Goal: Task Accomplishment & Management: Complete application form

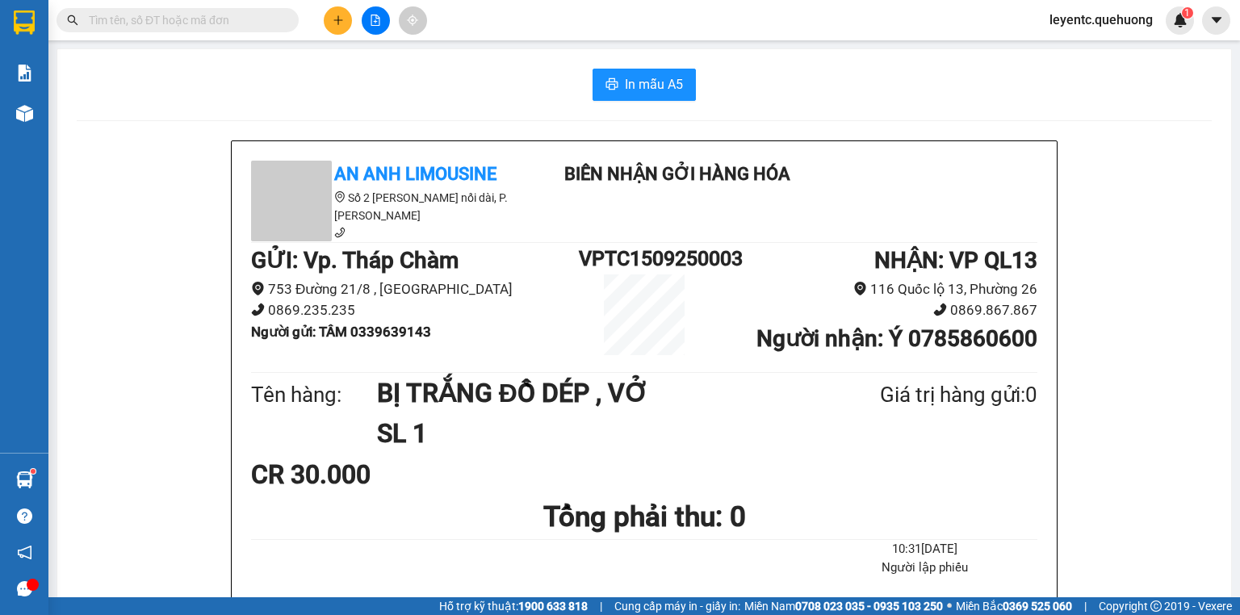
click at [268, 19] on input "text" at bounding box center [184, 20] width 190 height 18
click at [243, 27] on input "text" at bounding box center [184, 20] width 190 height 18
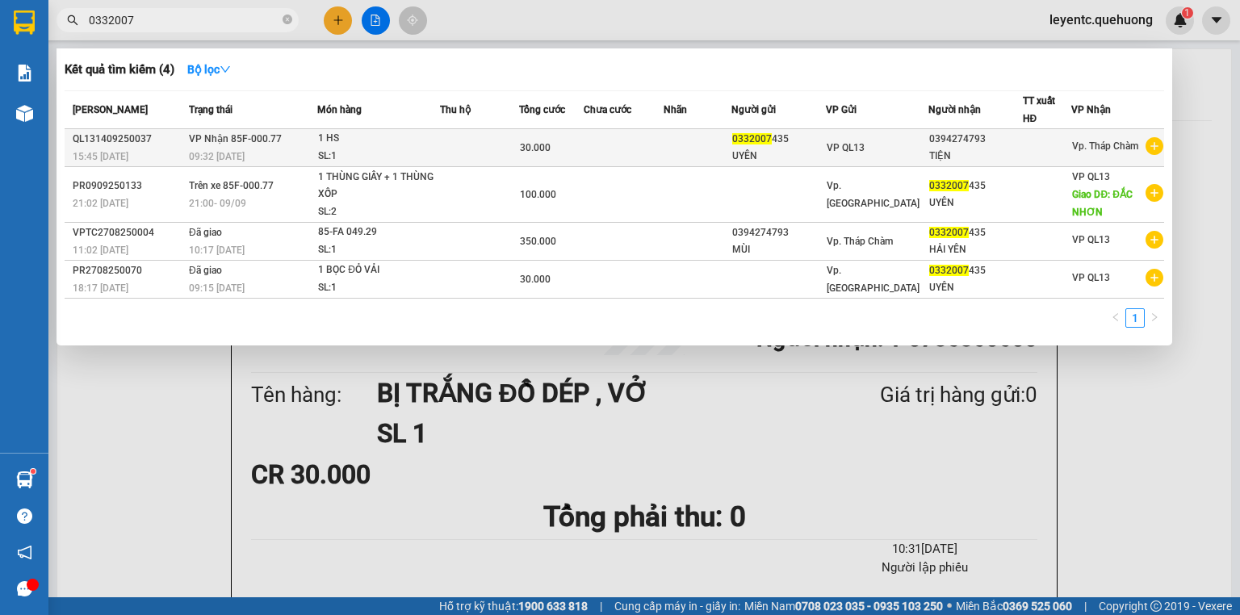
type input "0332007"
click at [660, 151] on td at bounding box center [624, 148] width 80 height 38
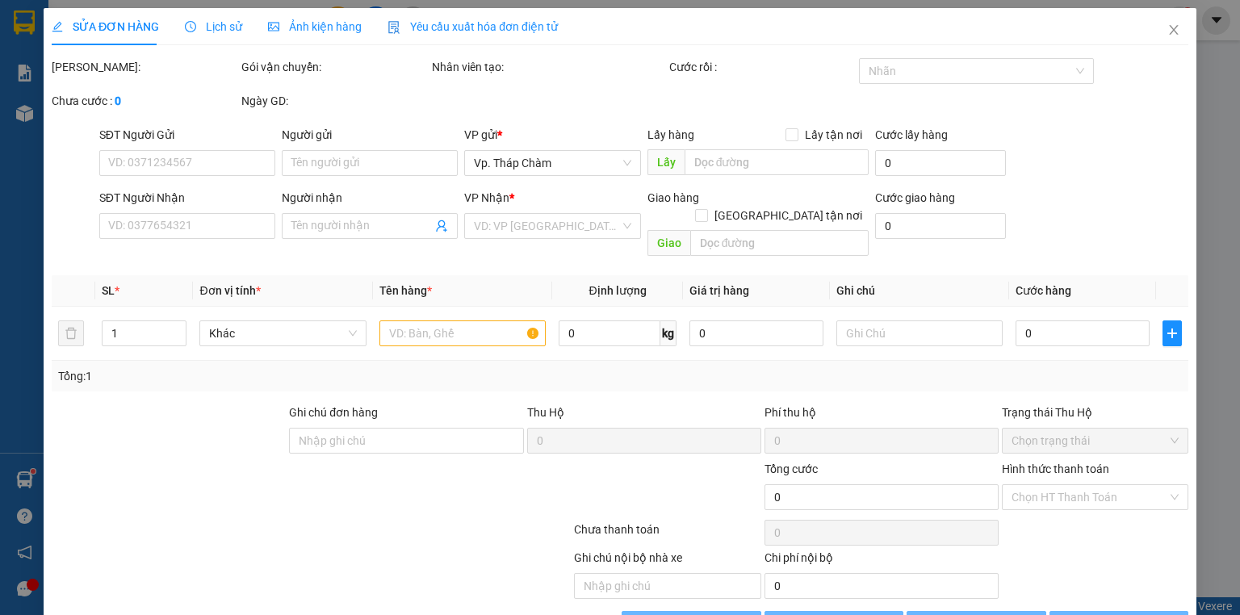
type input "0332007435"
type input "UYÊN"
type input "0394274793"
type input "TIỆN"
type input "30.000"
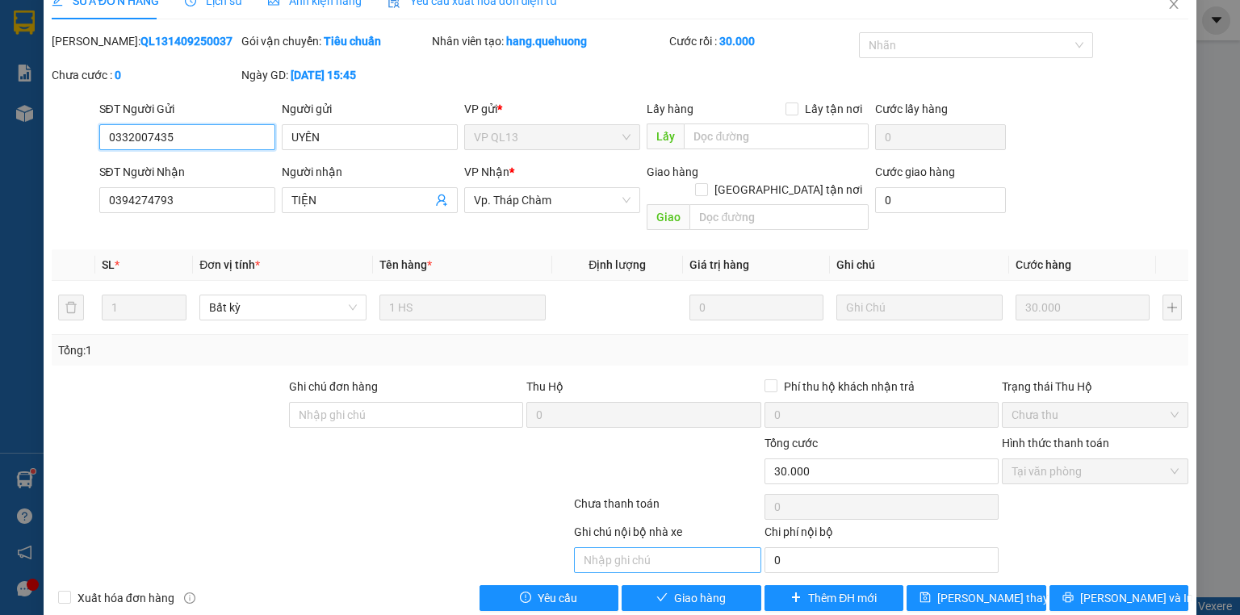
scroll to position [34, 0]
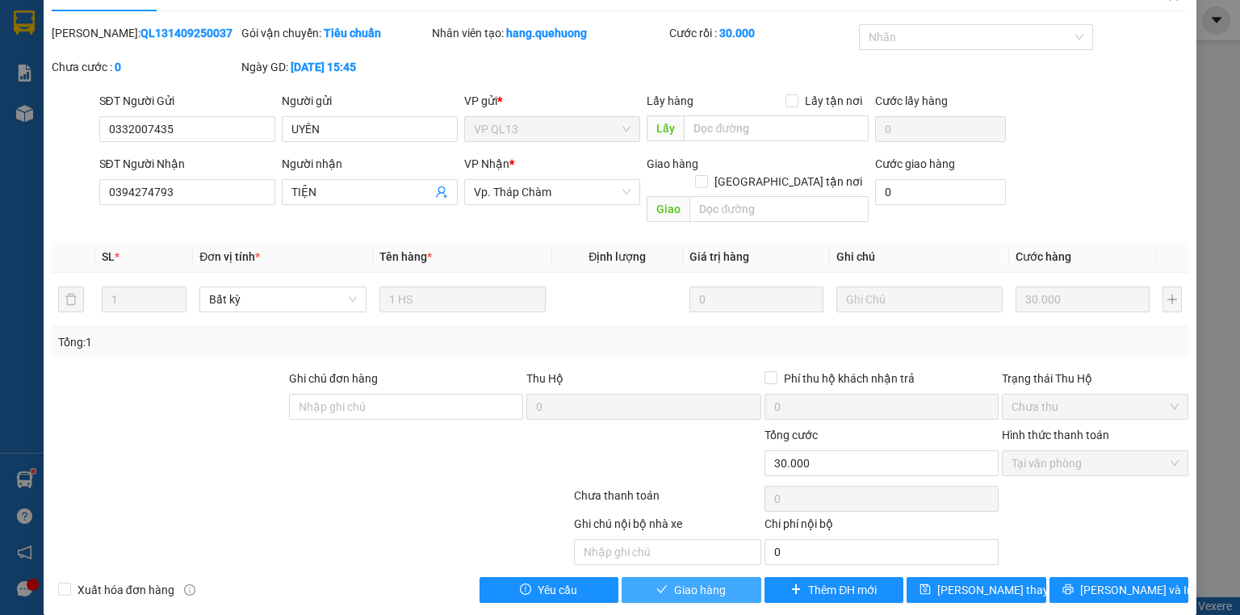
click at [695, 581] on span "Giao hàng" at bounding box center [700, 590] width 52 height 18
